Goal: Navigation & Orientation: Find specific page/section

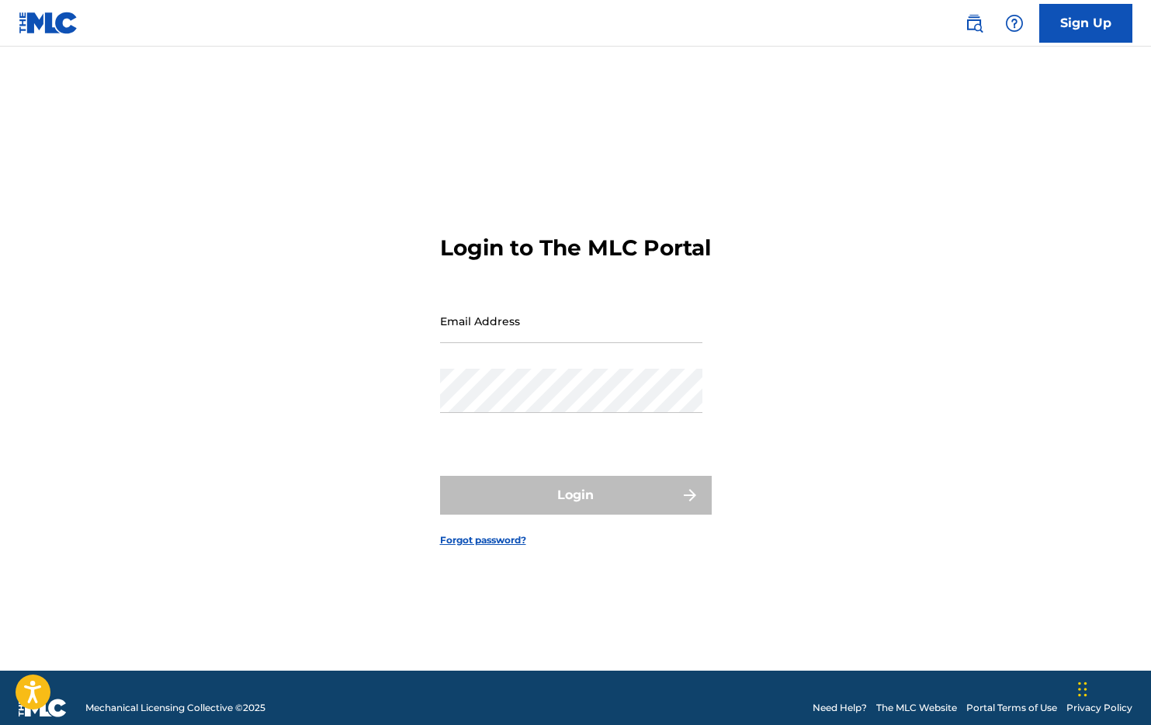
click at [549, 338] on input "Email Address" at bounding box center [571, 321] width 262 height 44
type input "[EMAIL_ADDRESS][DOMAIN_NAME]"
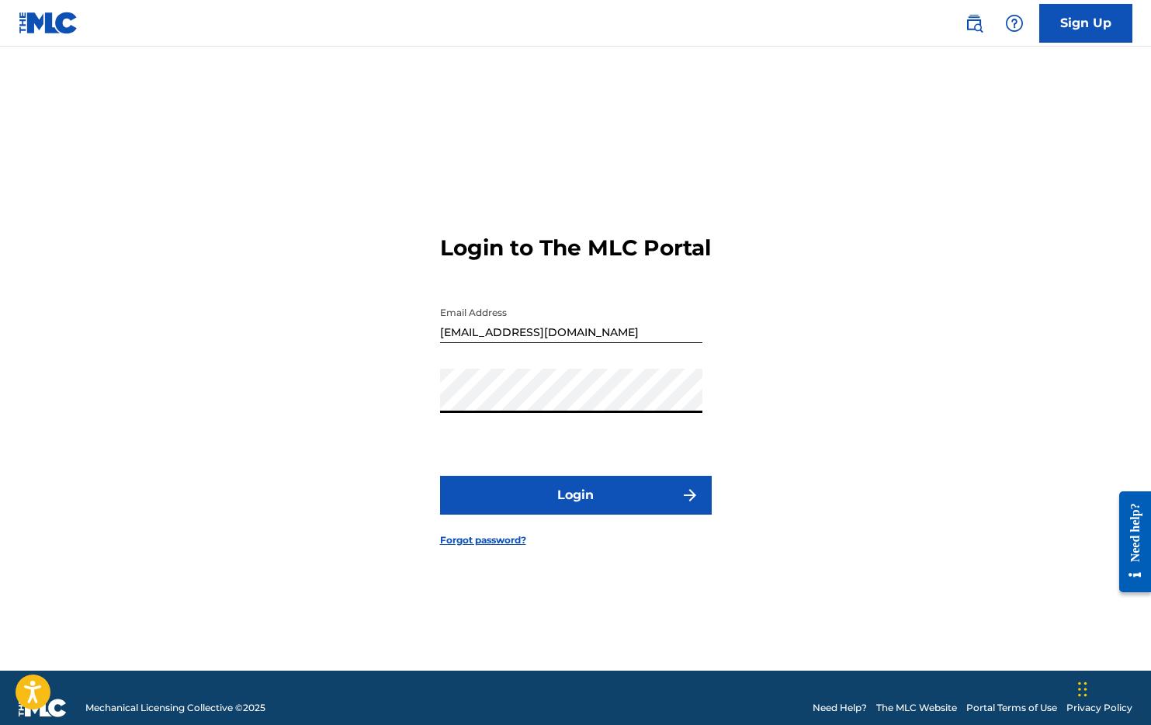
click at [440, 476] on button "Login" at bounding box center [576, 495] width 272 height 39
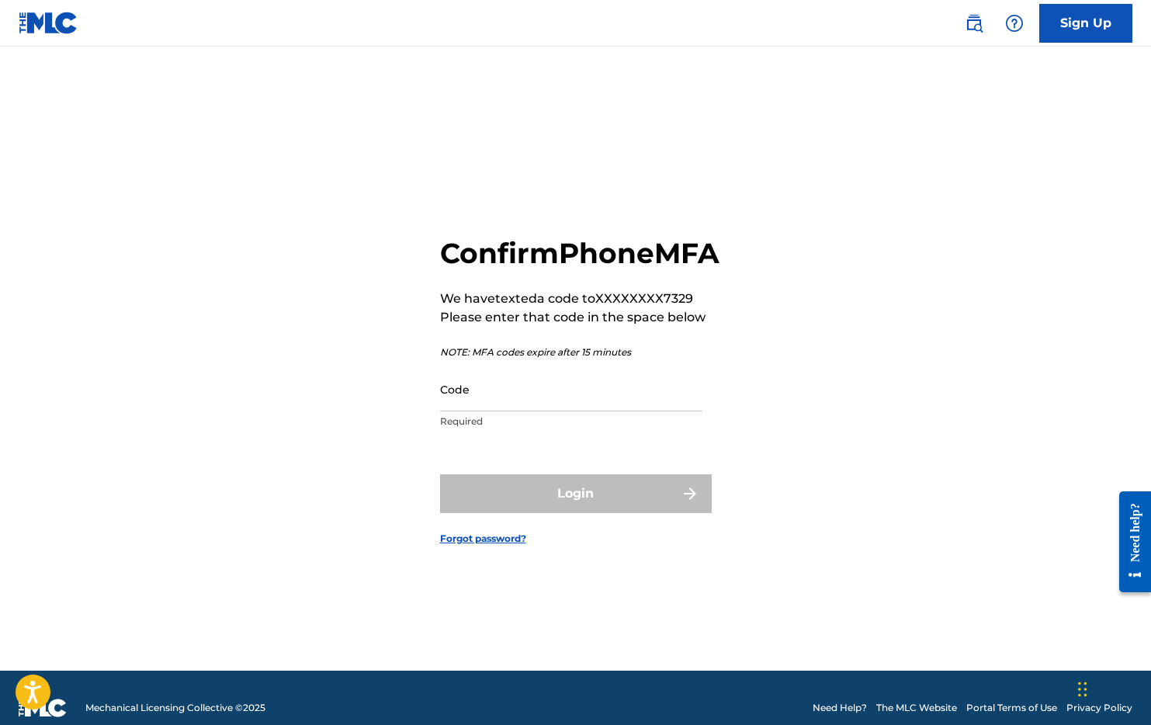
click at [509, 359] on p "NOTE: MFA codes expire after 15 minutes" at bounding box center [579, 352] width 279 height 14
click at [508, 400] on input "Code" at bounding box center [571, 389] width 262 height 44
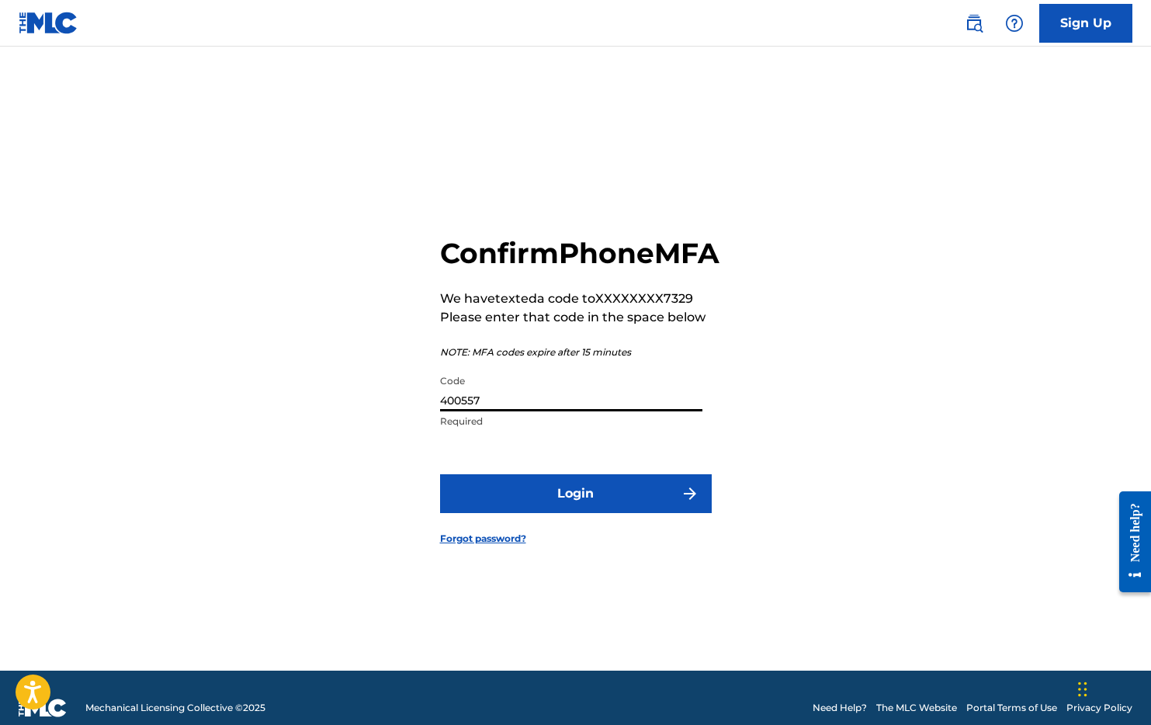
type input "400557"
click at [440, 474] on button "Login" at bounding box center [576, 493] width 272 height 39
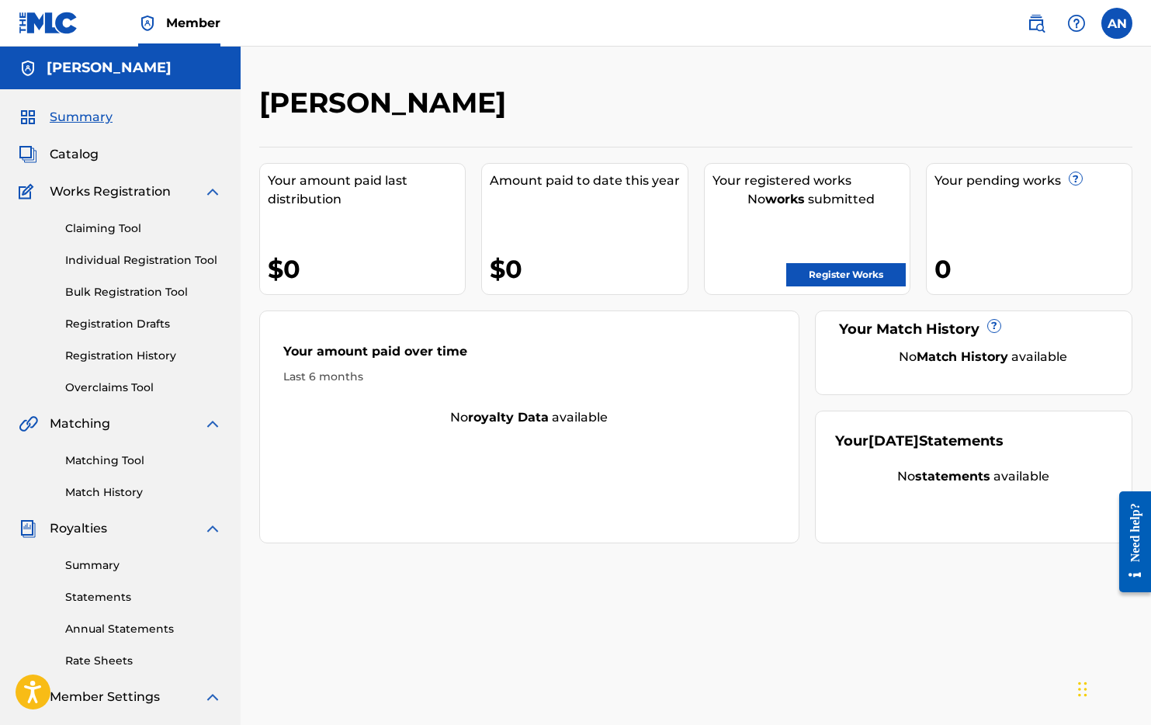
click at [84, 159] on span "Catalog" at bounding box center [74, 154] width 49 height 19
